Goal: Task Accomplishment & Management: Manage account settings

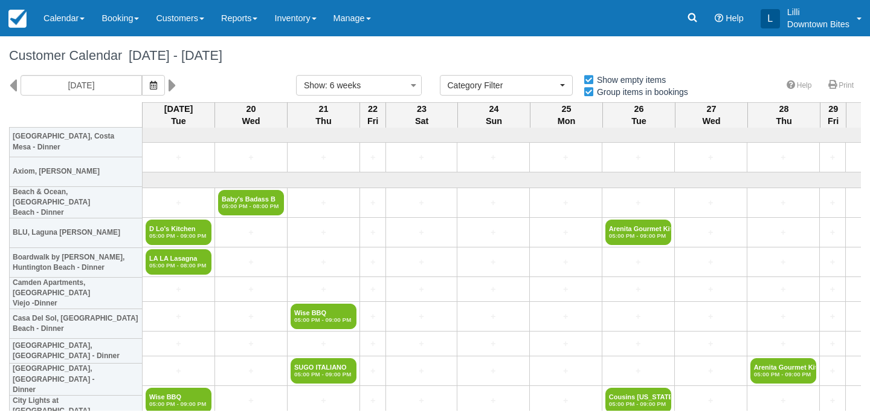
select select
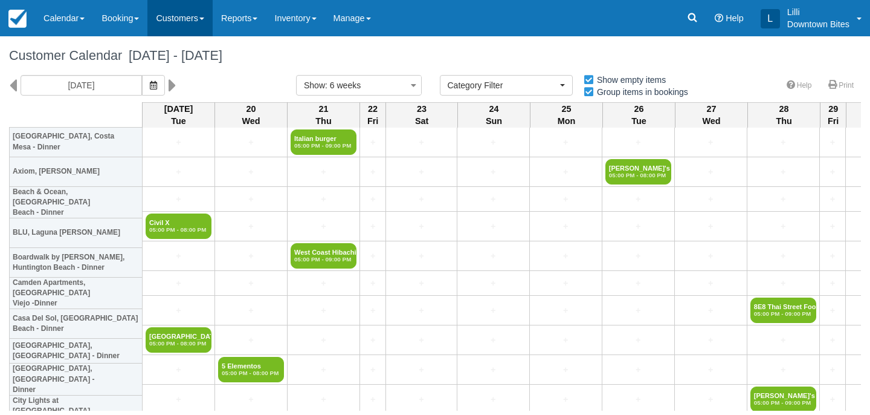
click at [197, 16] on link "Customers" at bounding box center [179, 18] width 65 height 36
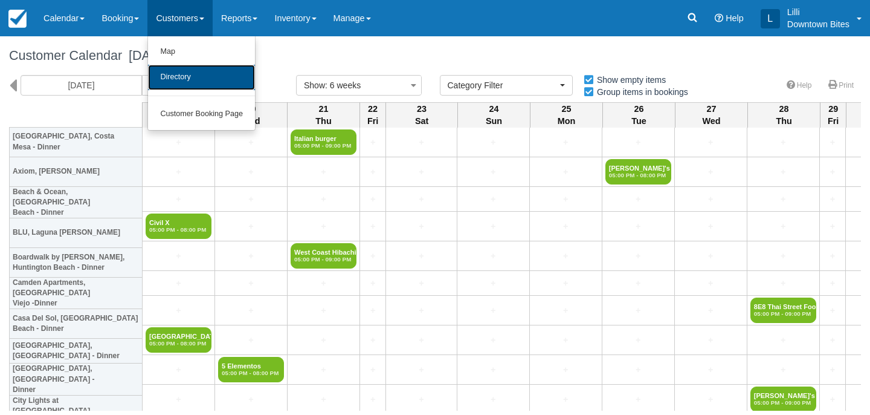
click at [211, 78] on link "Directory" at bounding box center [201, 77] width 107 height 25
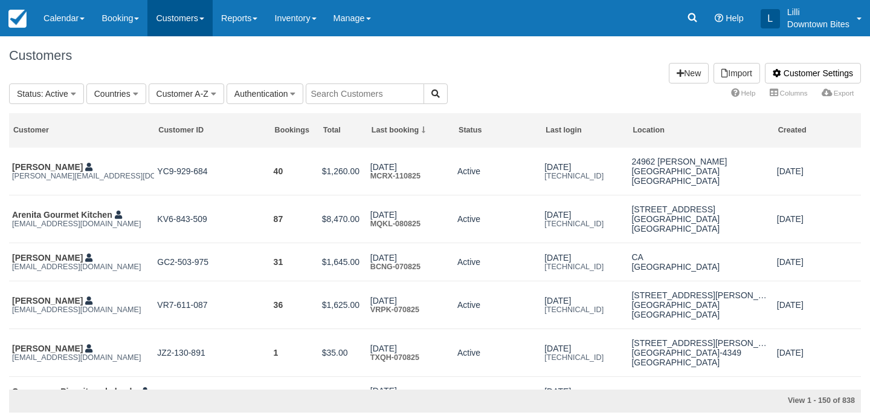
click at [184, 18] on link "Customers" at bounding box center [179, 18] width 65 height 36
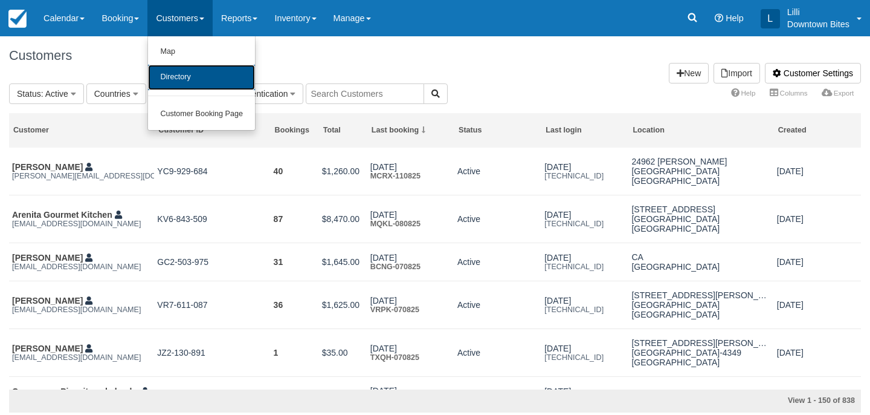
click at [179, 71] on link "Directory" at bounding box center [201, 77] width 107 height 25
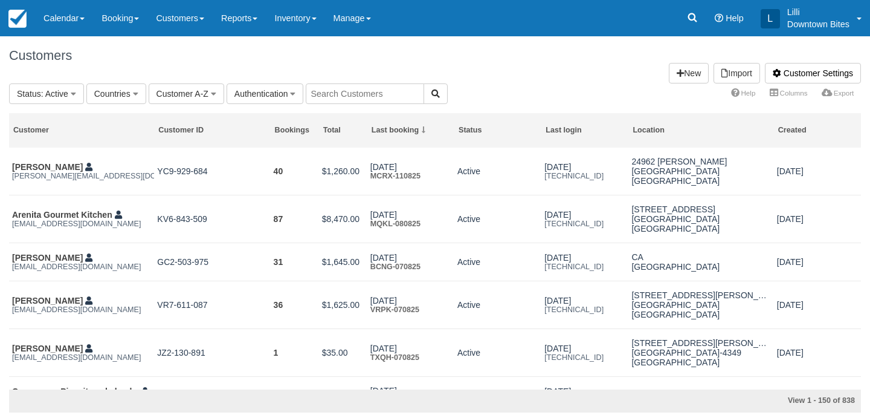
click at [344, 86] on input "text" at bounding box center [365, 93] width 118 height 21
type input "victo"
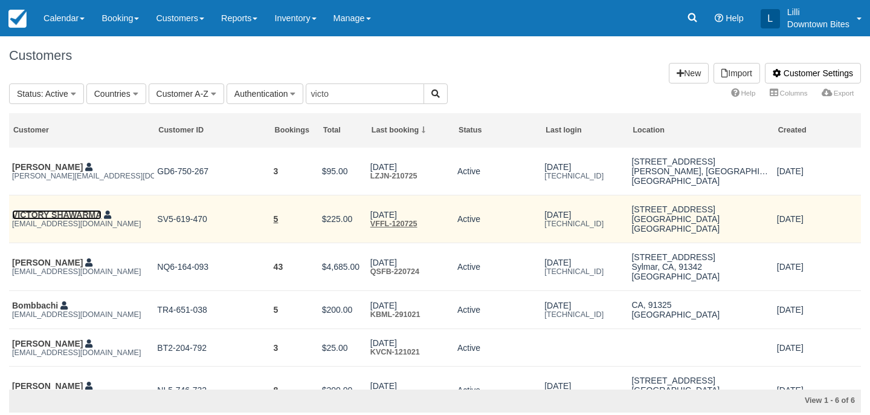
click at [42, 216] on link "VICTORY SHAWARMA" at bounding box center [56, 215] width 89 height 10
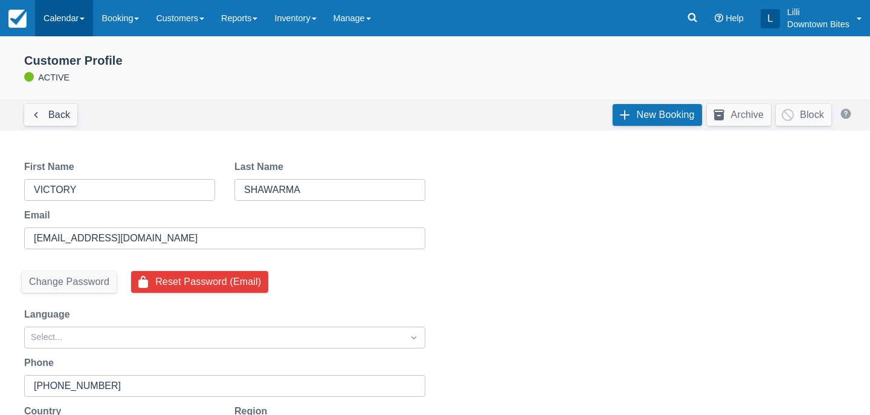
click at [74, 19] on link "Calendar" at bounding box center [64, 18] width 58 height 36
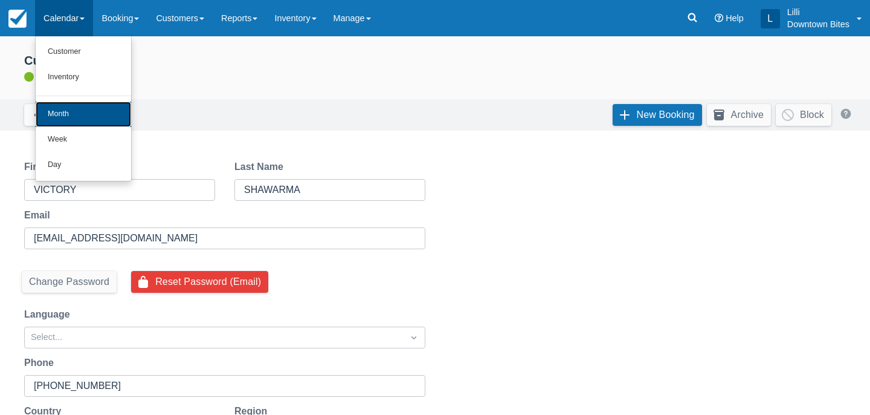
click at [73, 117] on link "Month" at bounding box center [83, 114] width 95 height 25
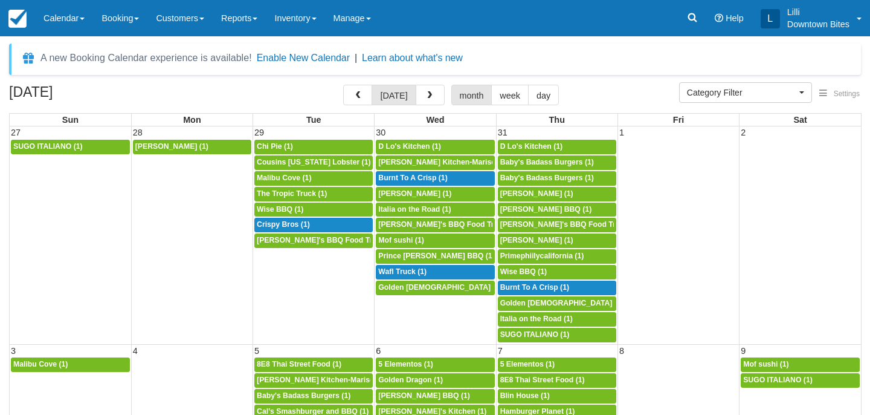
select select
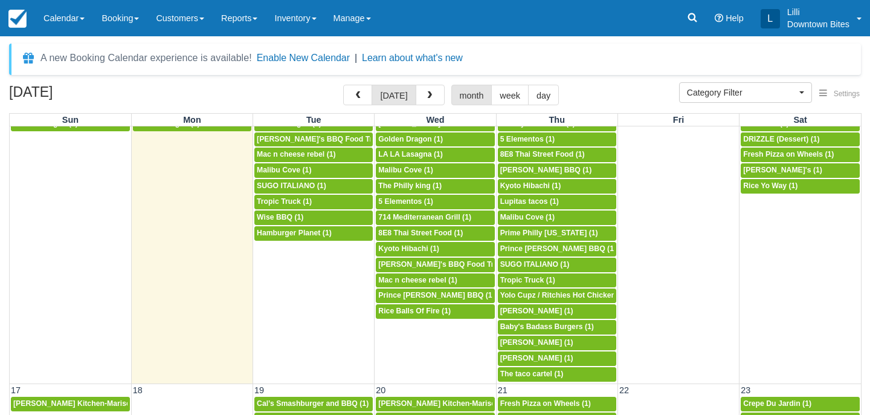
scroll to position [412, 0]
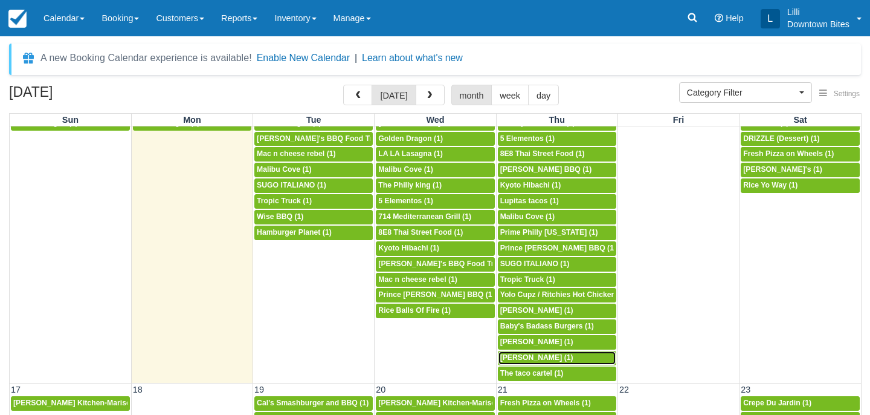
click at [550, 357] on div "5p Fadi Habib (1)" at bounding box center [557, 358] width 114 height 10
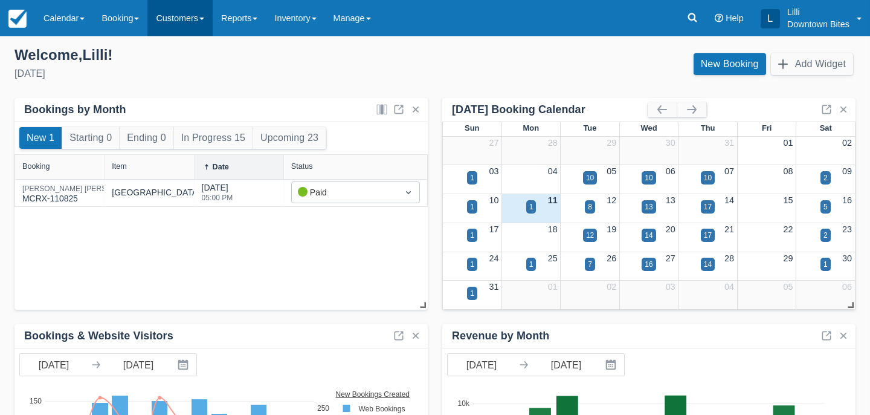
click at [184, 18] on link "Customers" at bounding box center [179, 18] width 65 height 36
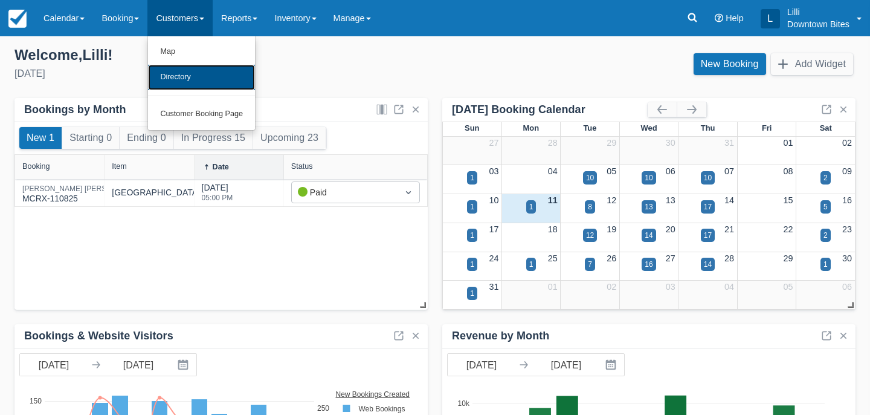
click at [179, 79] on link "Directory" at bounding box center [201, 77] width 107 height 25
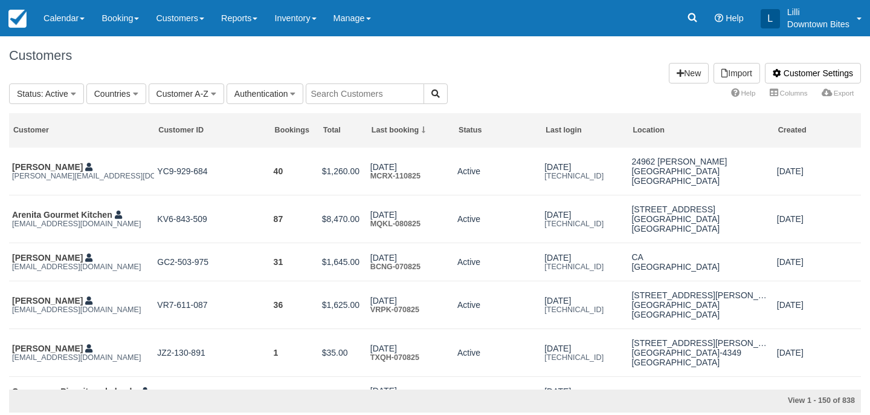
click at [335, 93] on input "text" at bounding box center [365, 93] width 118 height 21
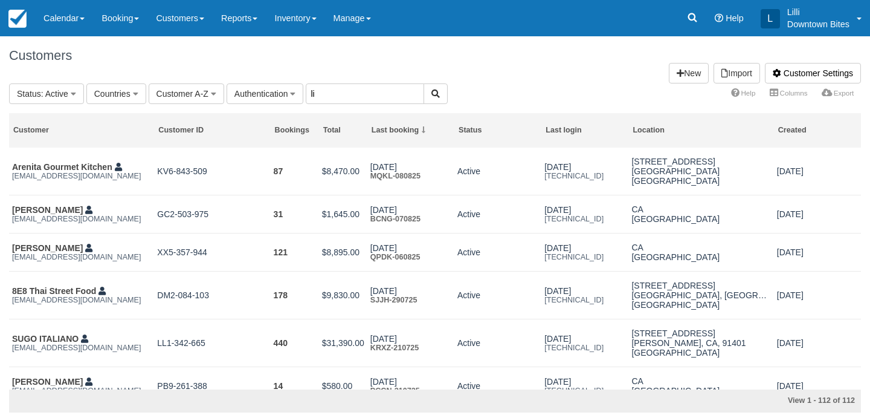
click at [331, 89] on input "li" at bounding box center [365, 93] width 118 height 21
type input "lill"
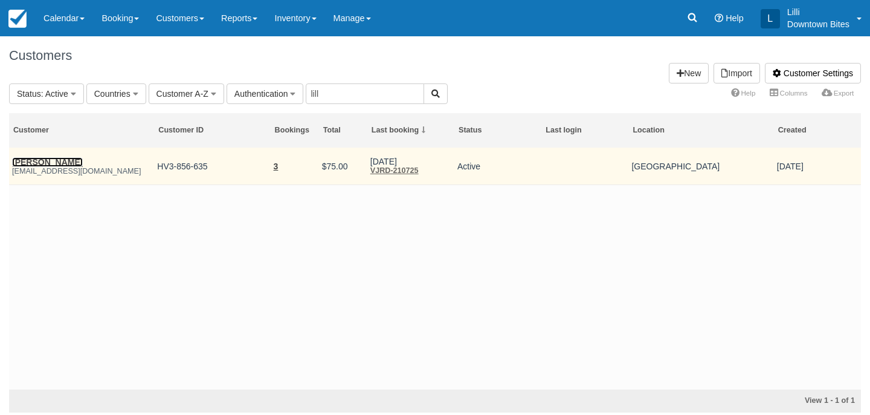
click at [37, 163] on link "James Mcintosh" at bounding box center [47, 162] width 71 height 10
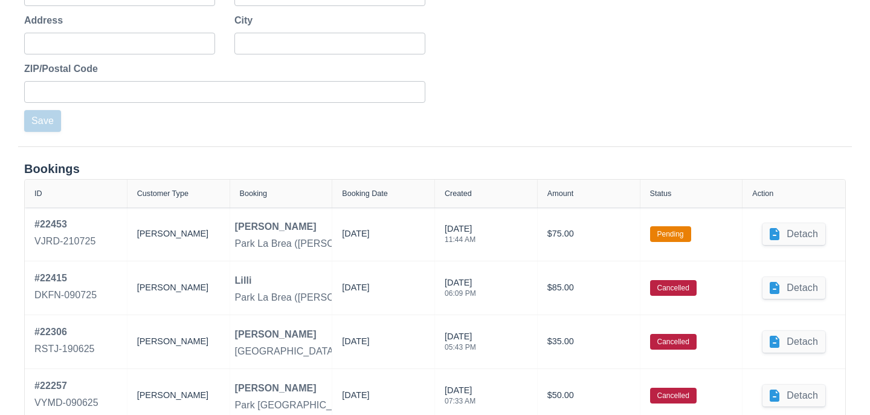
scroll to position [442, 0]
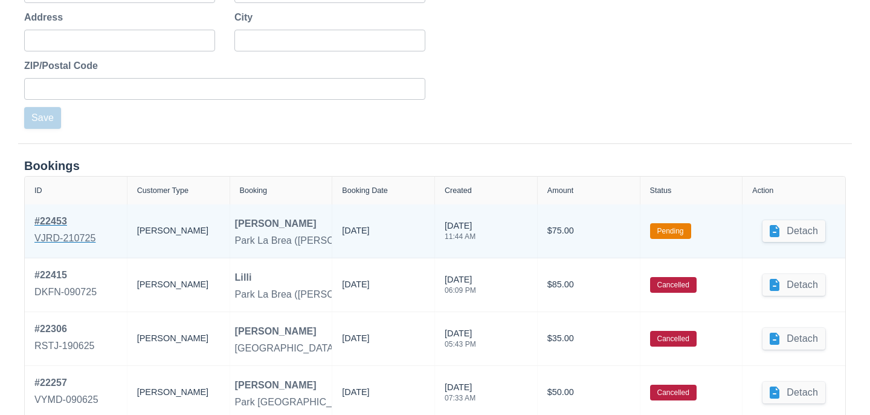
click at [60, 231] on div "VJRD-210725" at bounding box center [64, 238] width 61 height 15
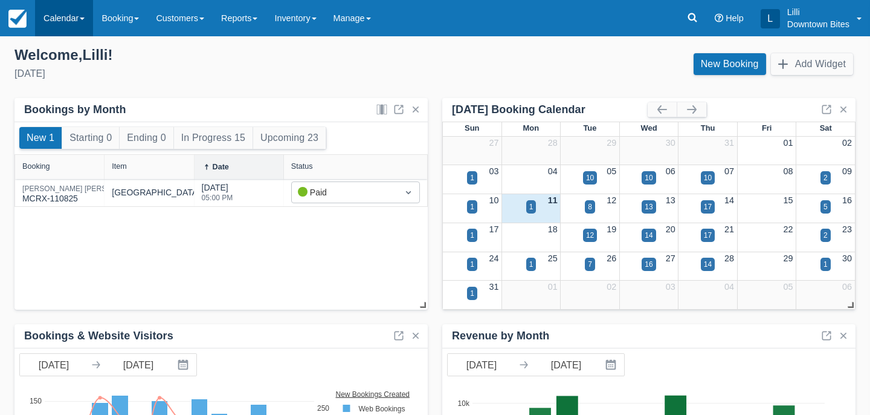
click at [58, 19] on link "Calendar" at bounding box center [64, 18] width 58 height 36
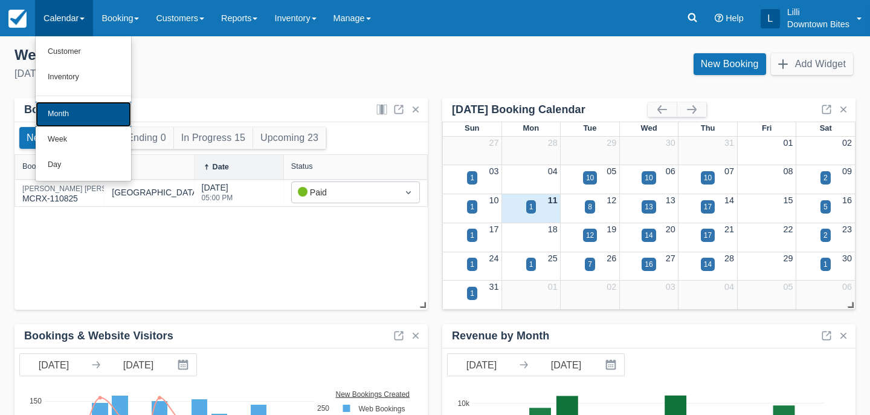
click at [59, 117] on link "Month" at bounding box center [83, 114] width 95 height 25
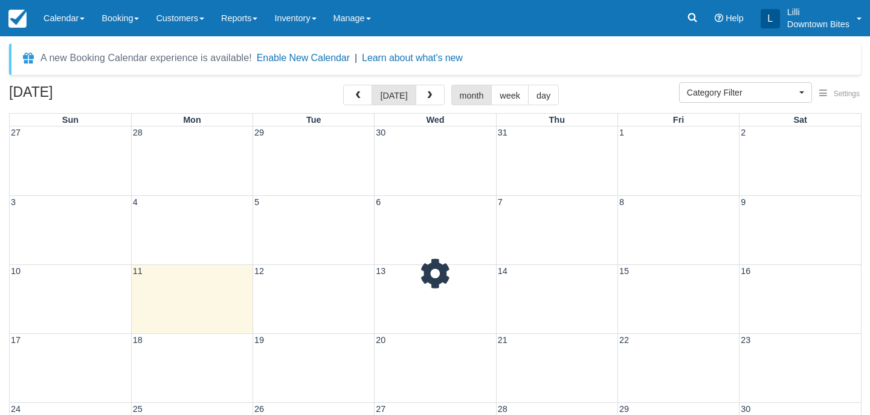
select select
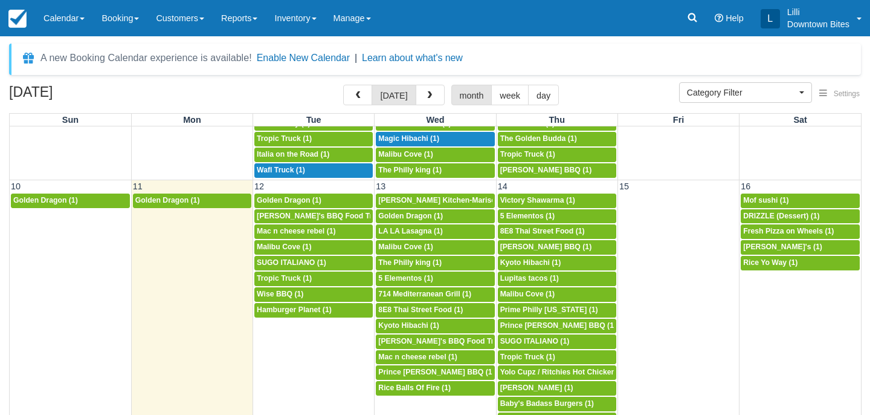
scroll to position [337, 0]
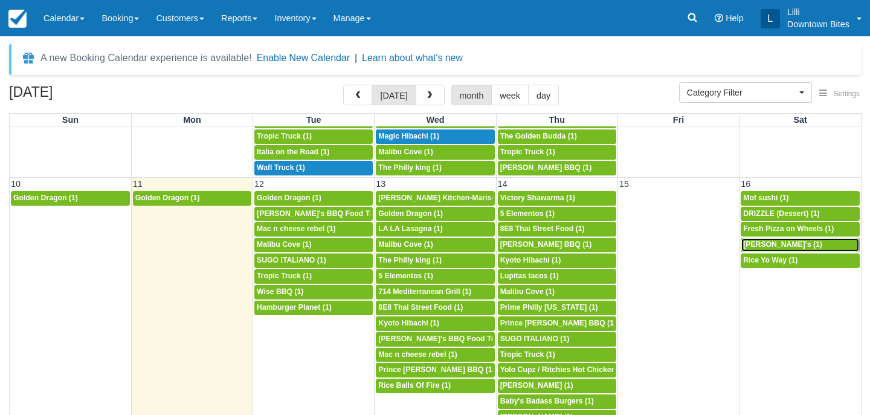
click at [770, 243] on span "Lupita's (1)" at bounding box center [782, 244] width 79 height 8
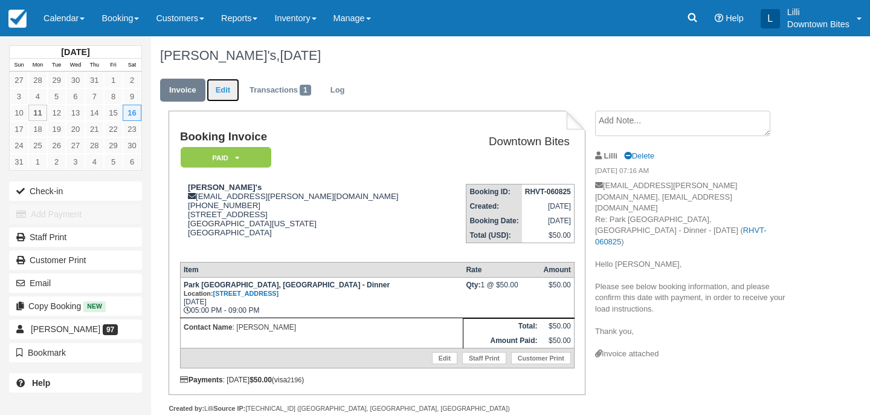
click at [224, 88] on link "Edit" at bounding box center [223, 91] width 33 height 24
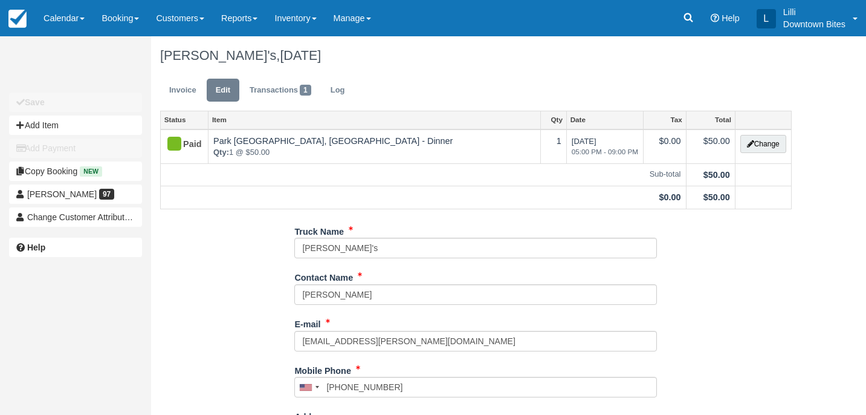
type input "[PHONE_NUMBER]"
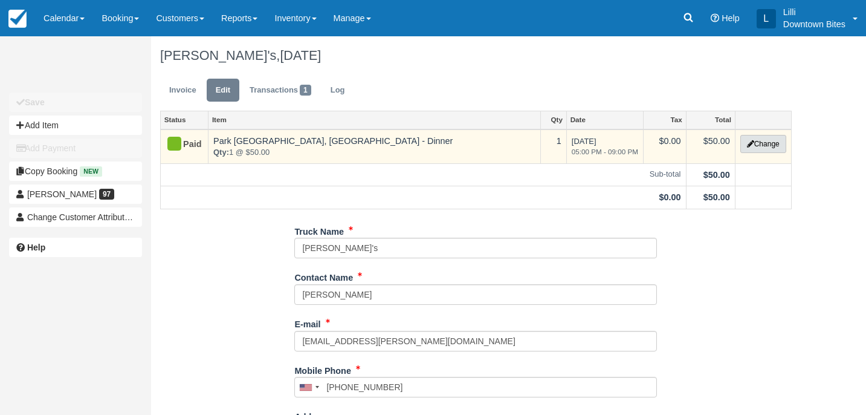
click at [773, 143] on button "Change" at bounding box center [763, 144] width 46 height 18
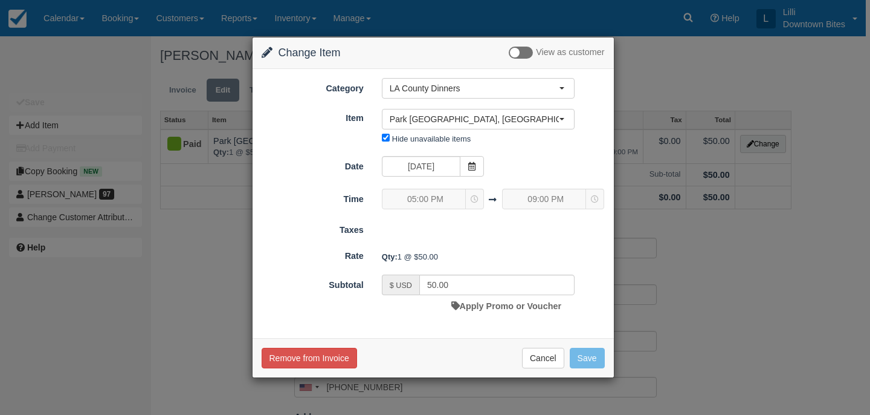
click at [690, 68] on div "Change Item Add Item View as customer Category LA County Dinners Orange County …" at bounding box center [435, 207] width 870 height 415
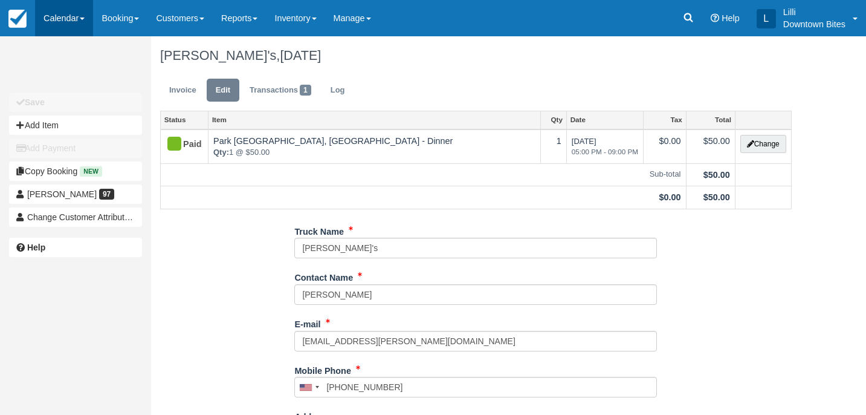
click at [59, 19] on link "Calendar" at bounding box center [64, 18] width 58 height 36
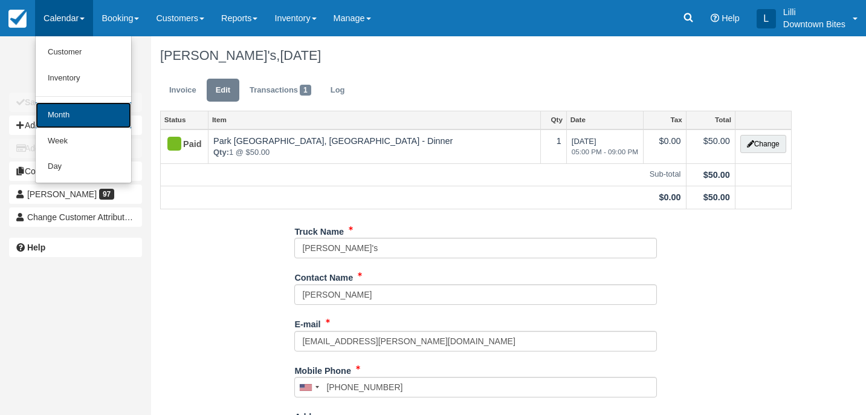
click at [68, 116] on link "Month" at bounding box center [83, 115] width 95 height 26
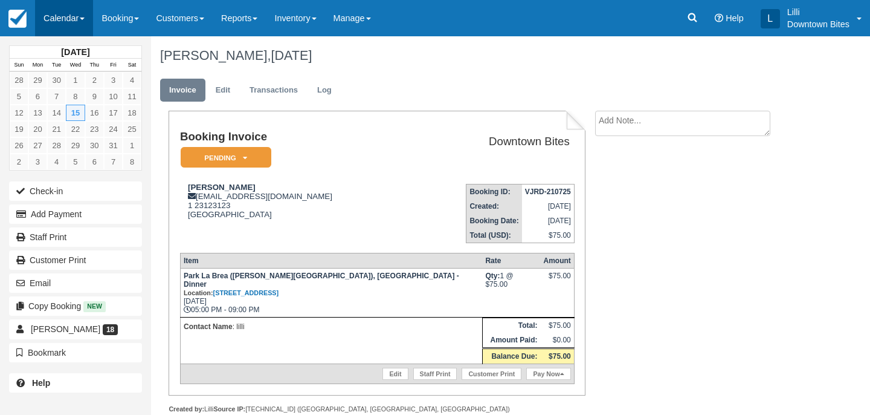
click at [45, 19] on link "Calendar" at bounding box center [64, 18] width 58 height 36
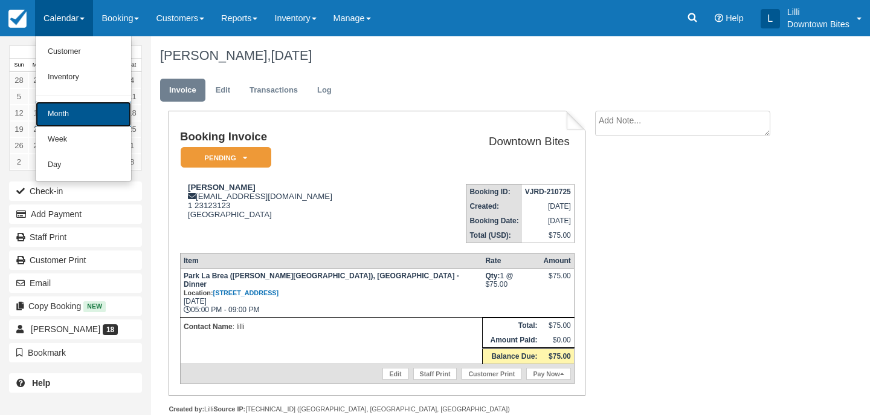
click at [77, 117] on link "Month" at bounding box center [83, 114] width 95 height 25
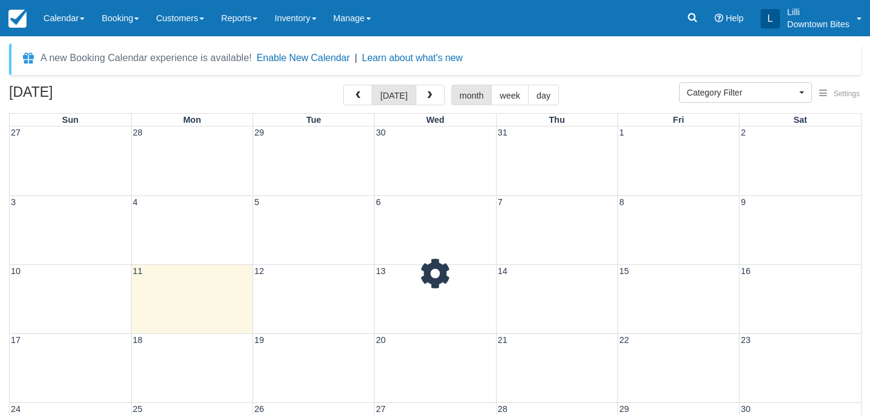
select select
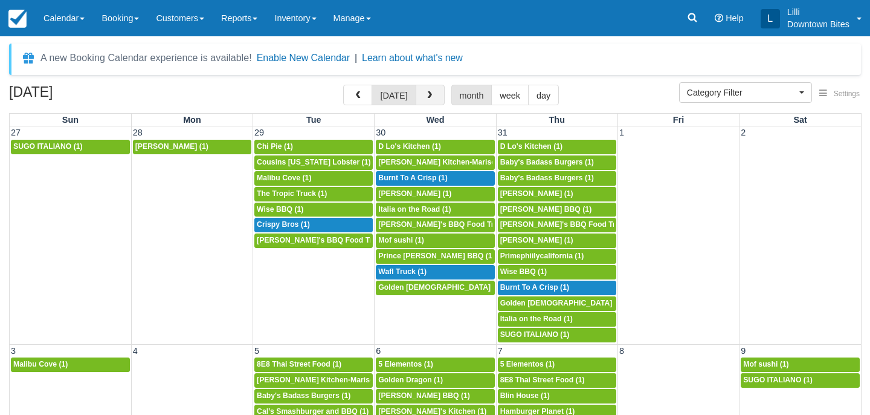
click at [427, 100] on span "button" at bounding box center [429, 95] width 8 height 8
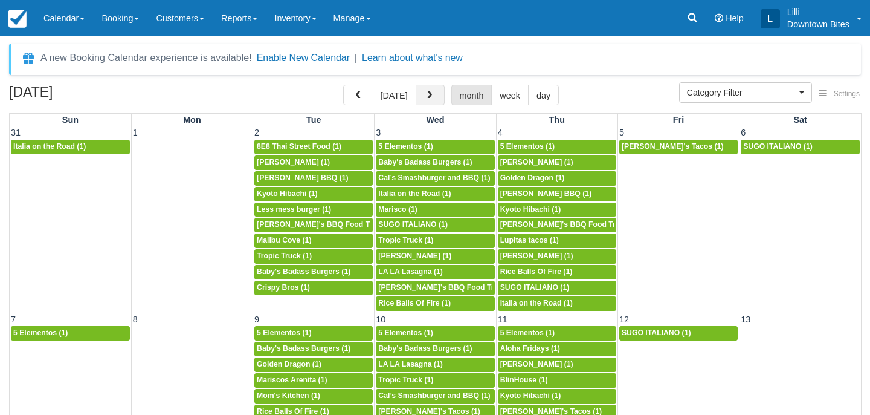
click at [427, 100] on span "button" at bounding box center [429, 95] width 8 height 8
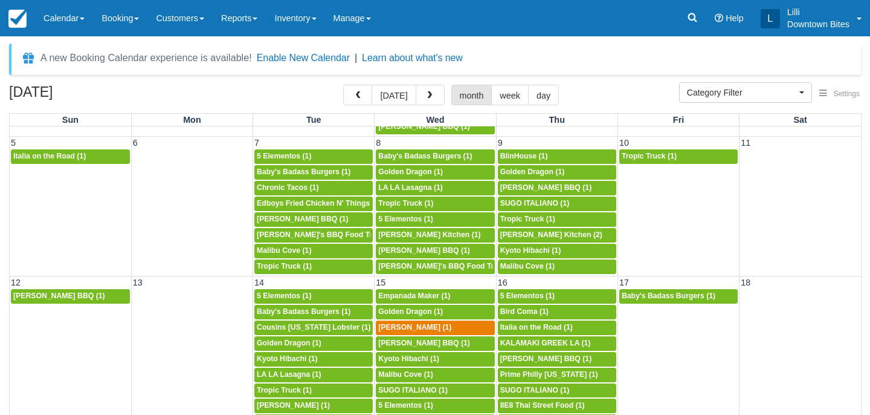
scroll to position [157, 0]
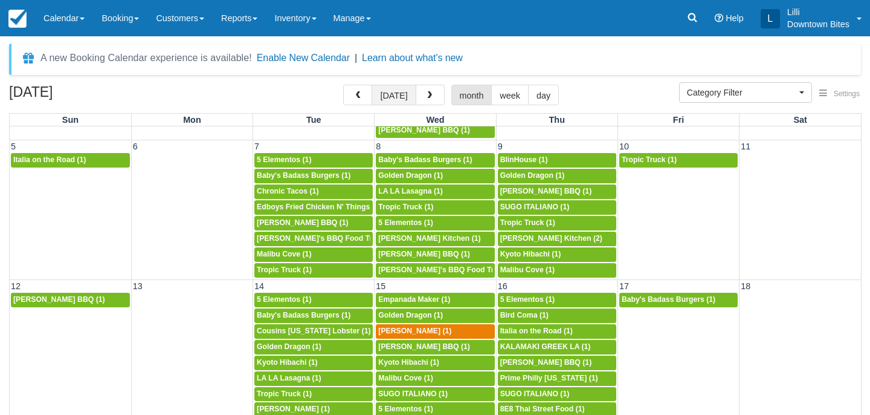
click at [390, 97] on button "today" at bounding box center [394, 95] width 44 height 21
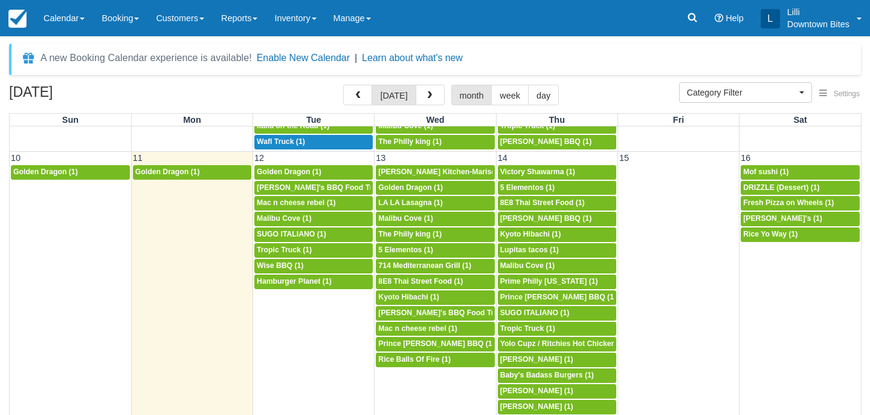
scroll to position [364, 0]
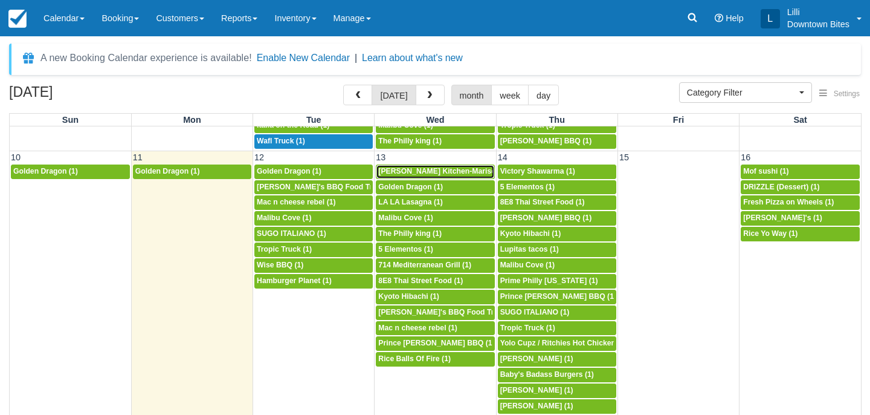
click at [415, 175] on span "Arenita Gourmet Kitchen-Mariscos Arenita (1)" at bounding box center [460, 171] width 164 height 8
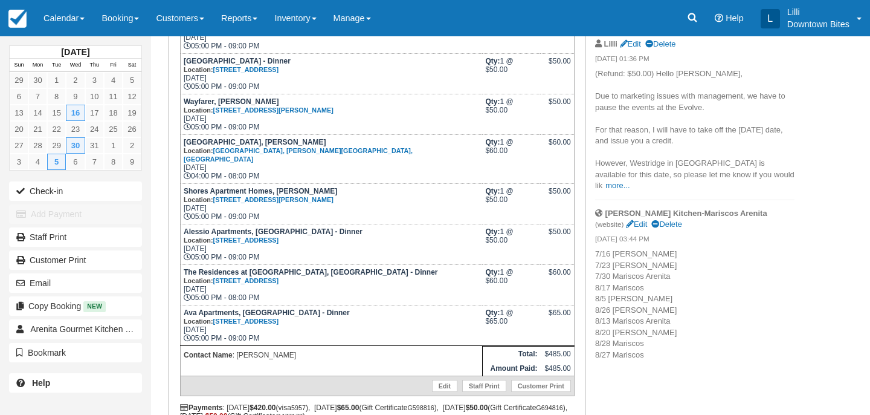
scroll to position [312, 0]
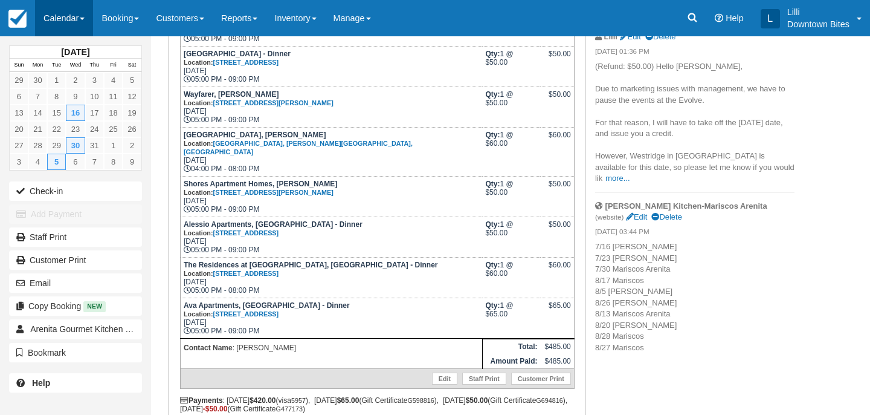
click at [60, 17] on link "Calendar" at bounding box center [64, 18] width 58 height 36
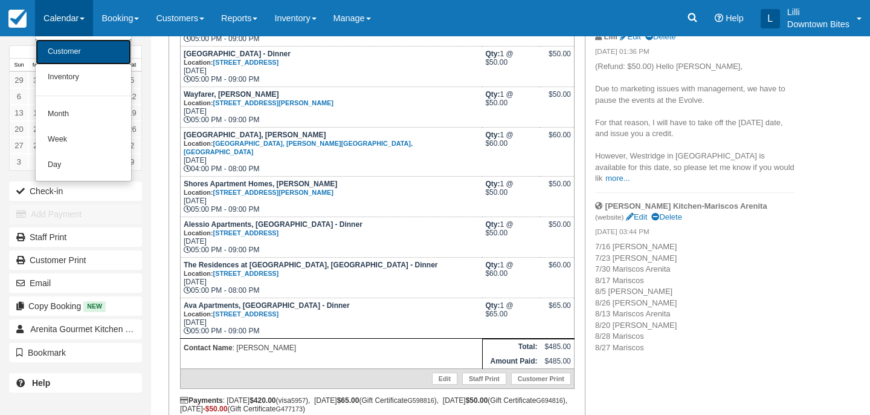
click at [75, 59] on link "Customer" at bounding box center [83, 51] width 95 height 25
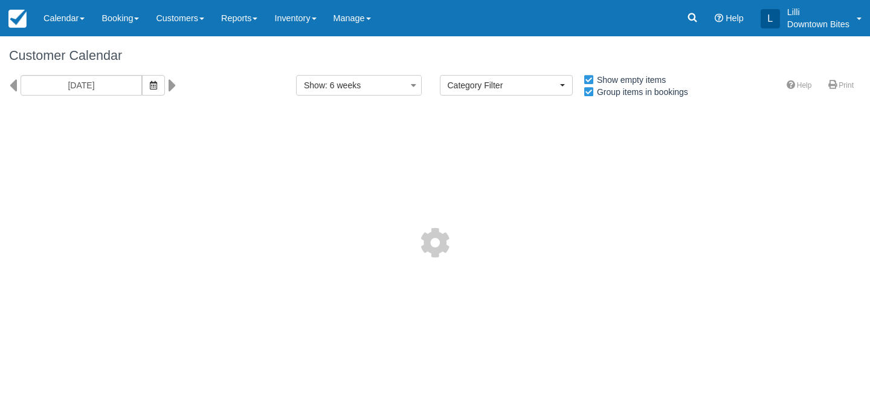
select select
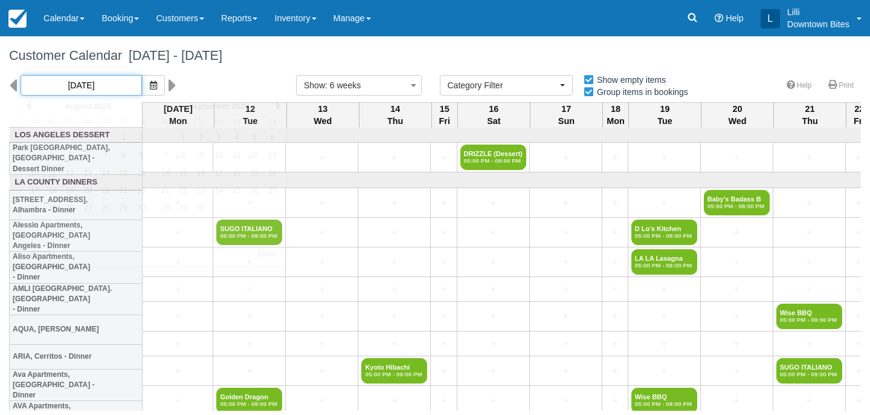
click at [91, 91] on input "08/11/25" at bounding box center [81, 85] width 121 height 21
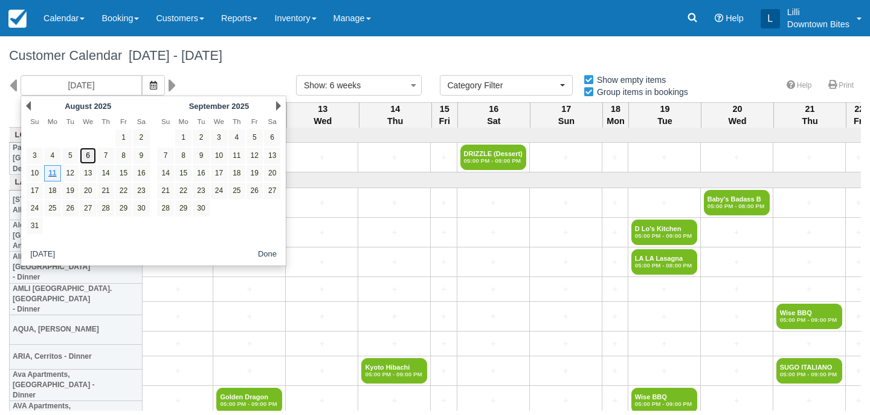
click at [86, 153] on link "6" at bounding box center [88, 155] width 16 height 16
type input "08/06/25"
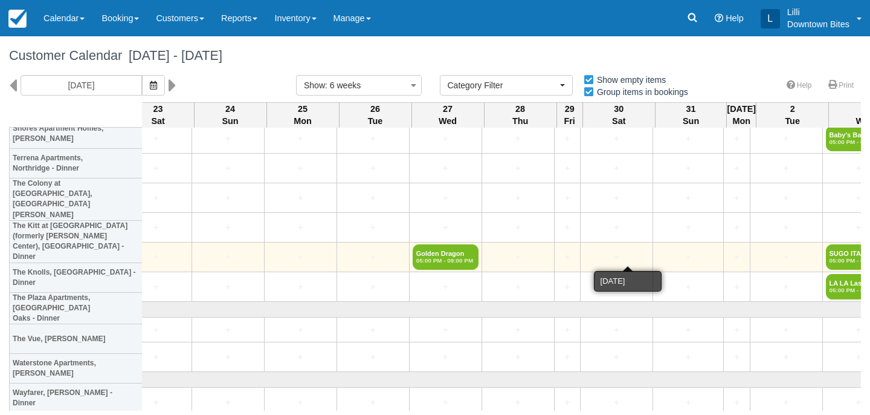
scroll to position [1589, 1065]
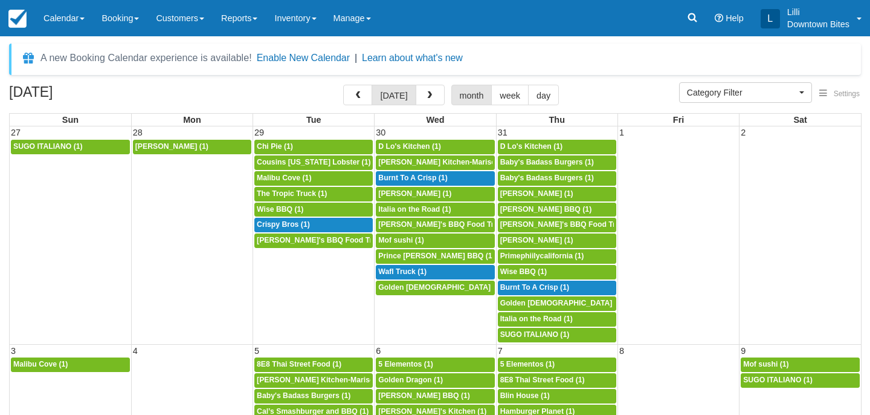
select select
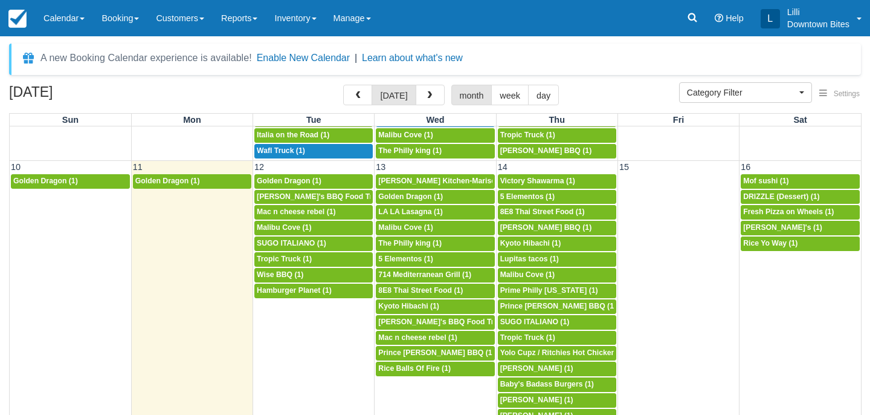
scroll to position [403, 0]
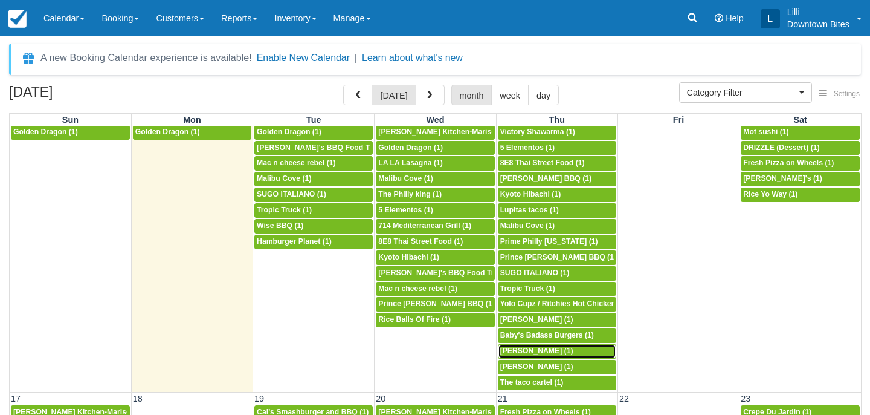
click at [555, 352] on span "Cristian Barajas (1)" at bounding box center [536, 350] width 73 height 8
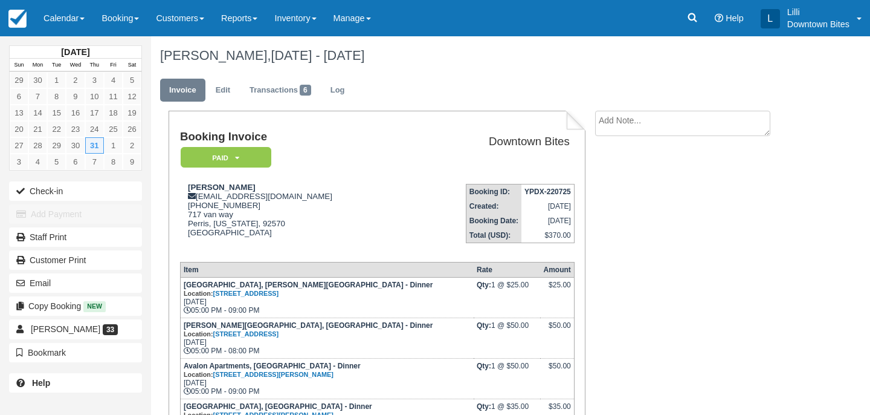
click at [641, 124] on textarea at bounding box center [682, 123] width 175 height 25
paste textarea "[DATE][DATE] 2:32 PM [PERSON_NAME] <[EMAIL_ADDRESS][DOMAIN_NAME]> wrote: Hello …"
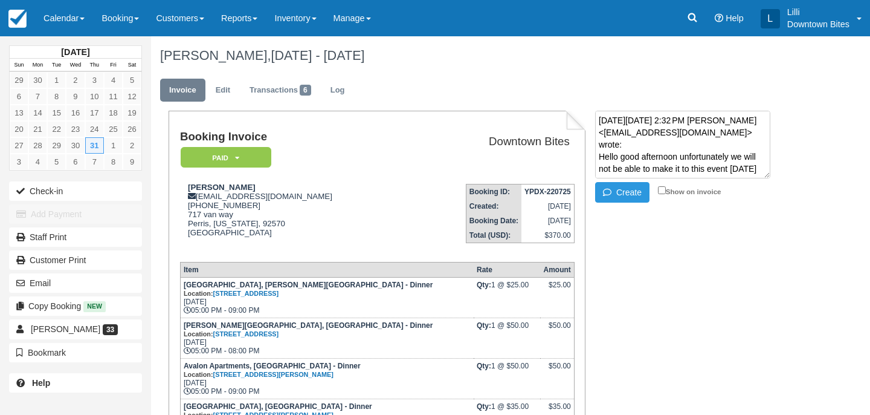
scroll to position [225, 0]
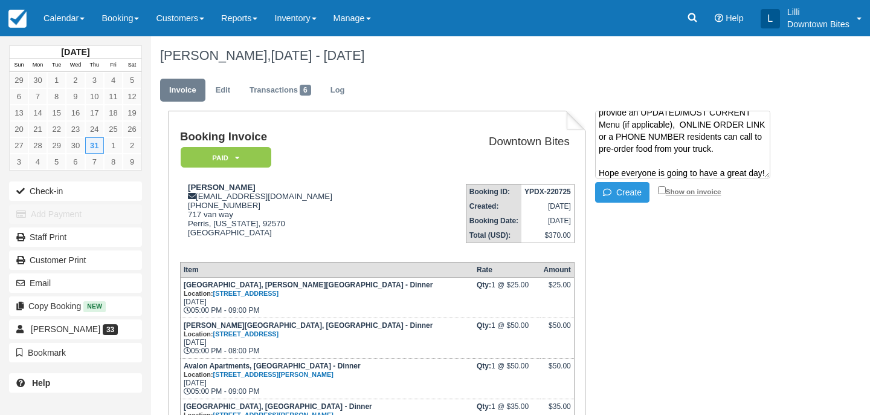
type textarea "[DATE][DATE] 2:32 PM [PERSON_NAME] <[EMAIL_ADDRESS][DOMAIN_NAME]> wrote: Hello …"
click at [665, 189] on label "Show on invoice" at bounding box center [689, 191] width 63 height 8
click at [665, 189] on input "Show on invoice" at bounding box center [662, 190] width 8 height 8
checkbox input "true"
click at [619, 197] on button "Create" at bounding box center [622, 192] width 54 height 21
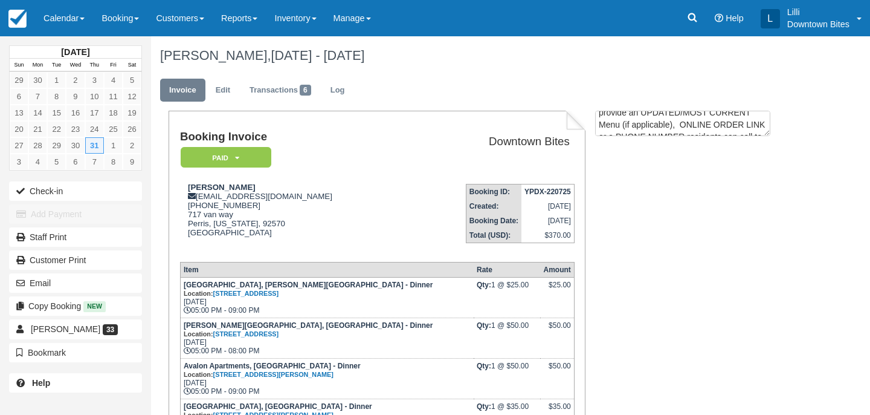
scroll to position [0, 0]
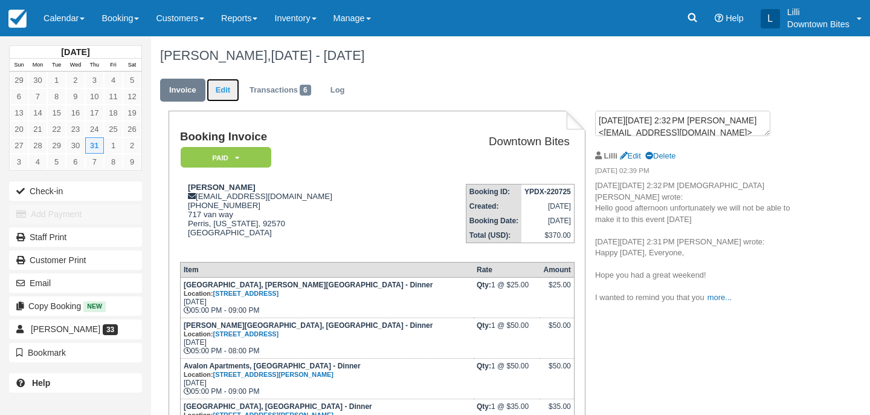
click at [231, 86] on link "Edit" at bounding box center [223, 91] width 33 height 24
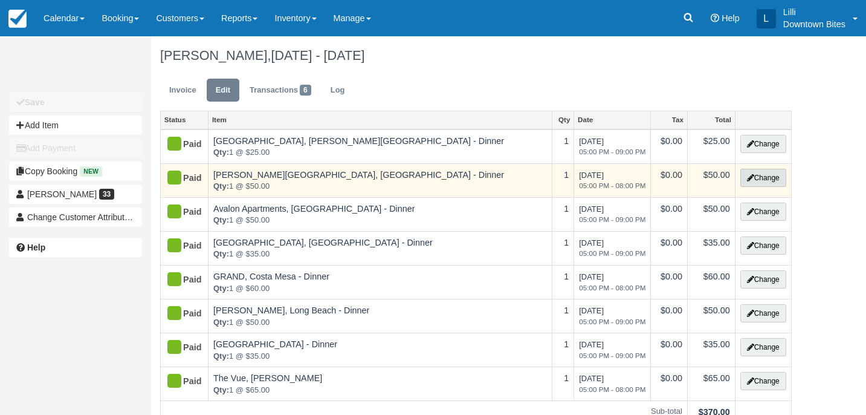
click at [758, 179] on button "Change" at bounding box center [763, 178] width 46 height 18
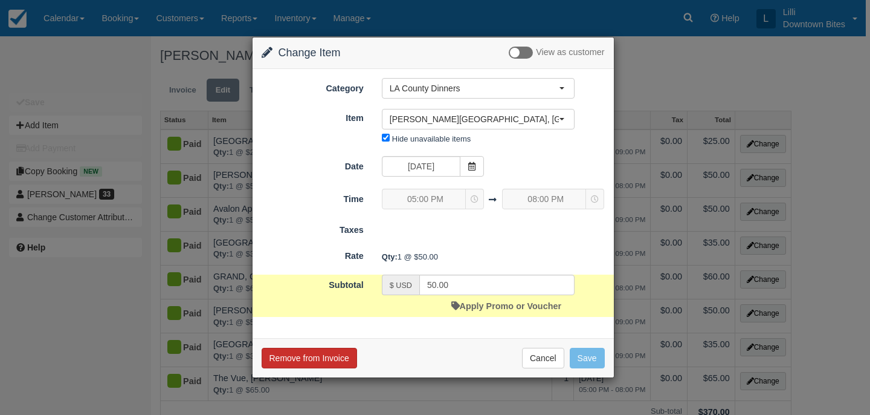
click at [316, 361] on button "Remove from Invoice" at bounding box center [309, 357] width 95 height 21
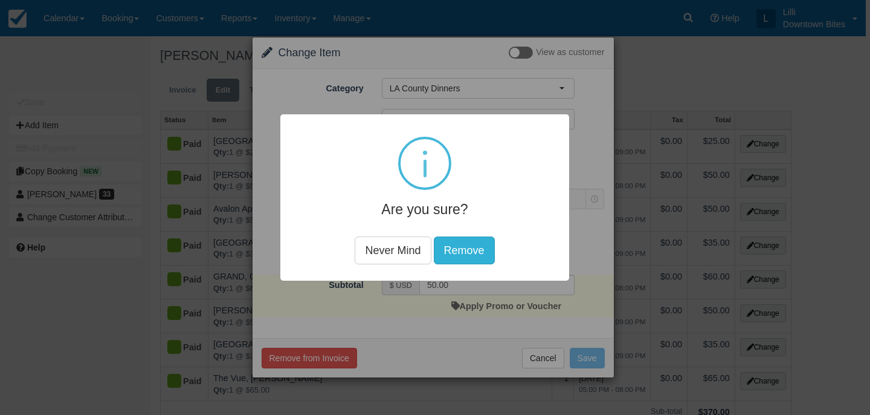
click at [466, 245] on button "Remove" at bounding box center [464, 250] width 61 height 28
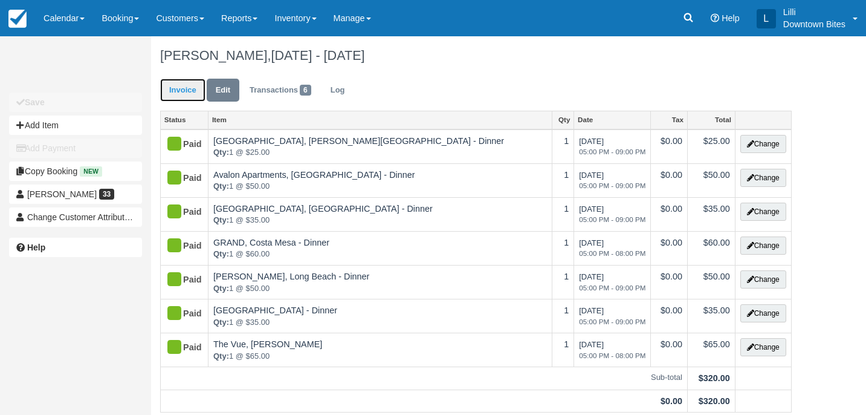
click at [189, 87] on link "Invoice" at bounding box center [182, 91] width 45 height 24
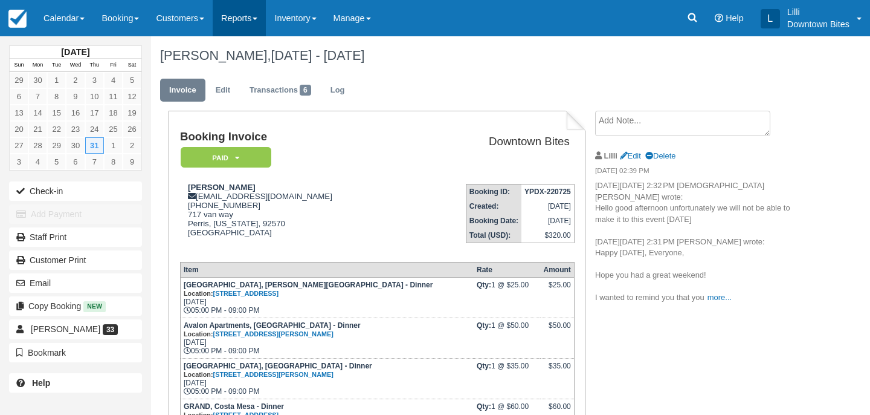
click at [242, 19] on link "Reports" at bounding box center [239, 18] width 53 height 36
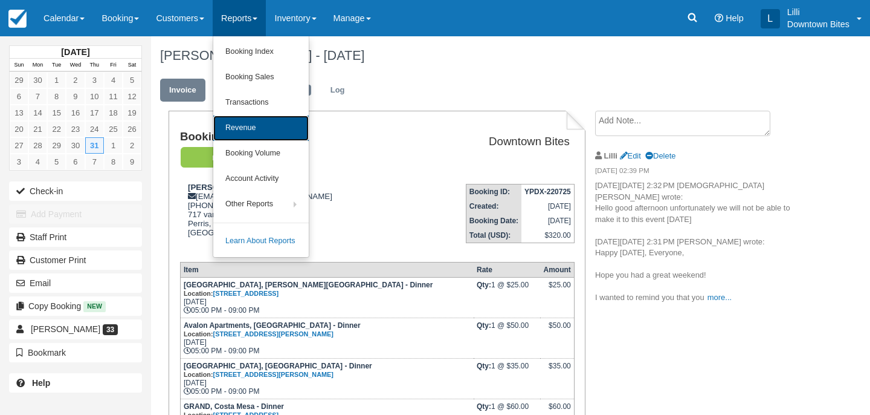
click at [257, 134] on link "Revenue" at bounding box center [260, 127] width 95 height 25
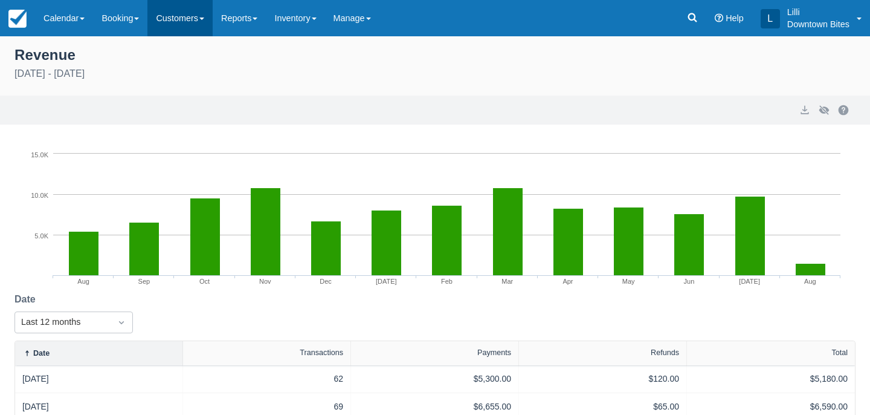
click at [175, 15] on link "Customers" at bounding box center [179, 18] width 65 height 36
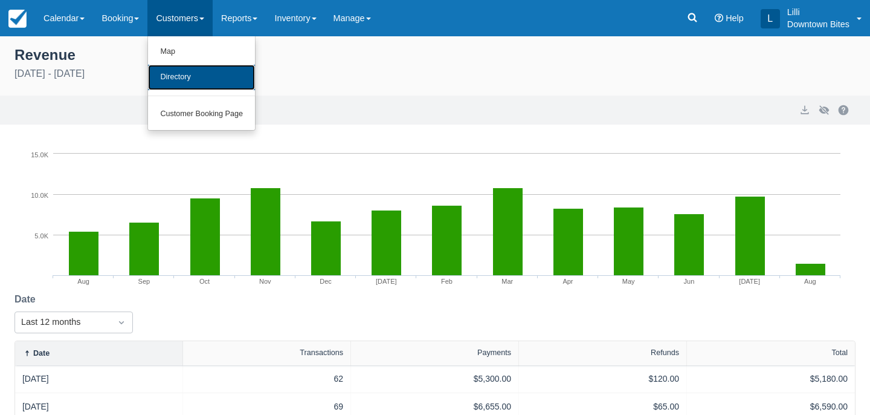
click at [185, 82] on link "Directory" at bounding box center [201, 77] width 107 height 25
